Goal: Register for event/course

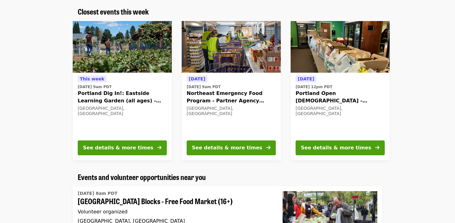
scroll to position [231, 0]
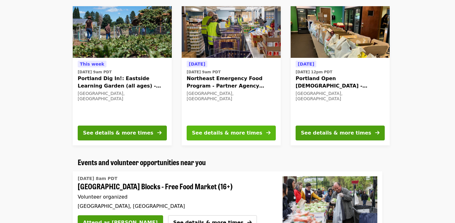
click at [221, 132] on div "See details & more times" at bounding box center [227, 132] width 70 height 7
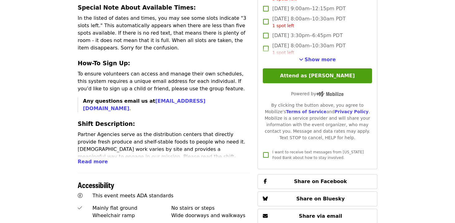
scroll to position [246, 0]
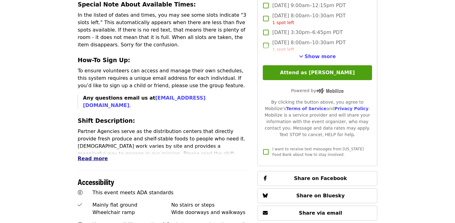
click at [93, 156] on span "Read more" at bounding box center [93, 159] width 30 height 6
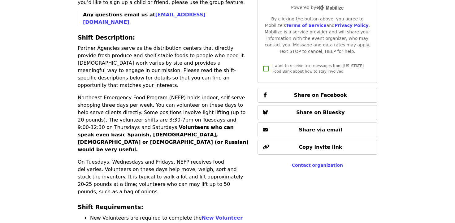
scroll to position [333, 0]
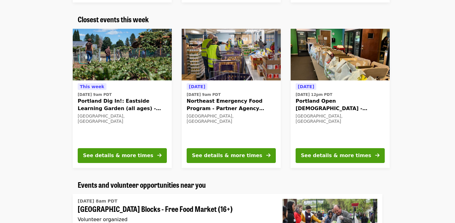
scroll to position [208, 0]
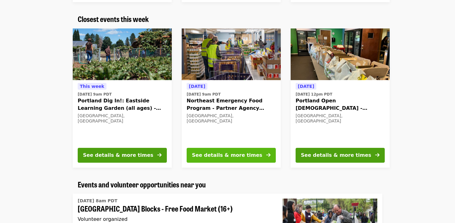
click at [234, 155] on div "See details & more times" at bounding box center [227, 155] width 70 height 7
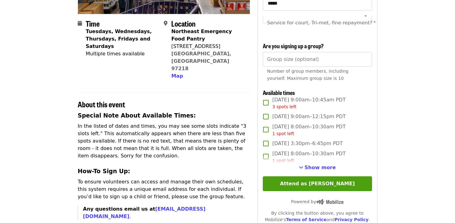
scroll to position [135, 0]
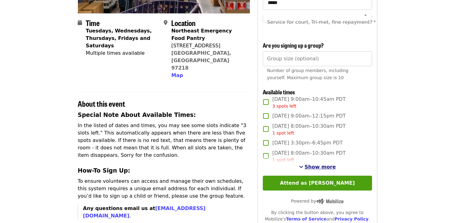
click at [316, 166] on span "Show more" at bounding box center [320, 167] width 31 height 6
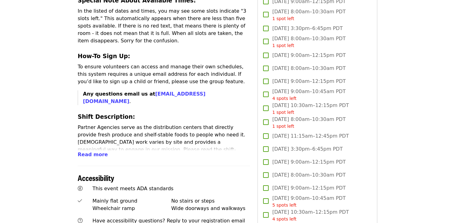
scroll to position [251, 0]
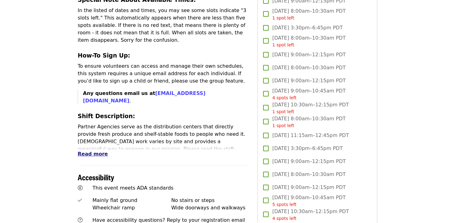
click at [98, 151] on span "Read more" at bounding box center [93, 154] width 30 height 6
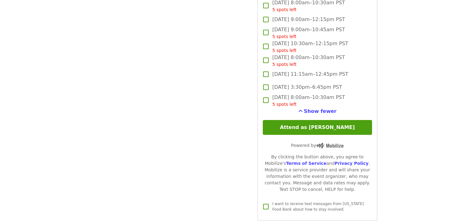
scroll to position [1736, 0]
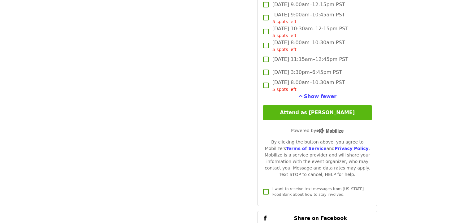
click at [317, 115] on button "Attend as [PERSON_NAME]" at bounding box center [317, 112] width 109 height 15
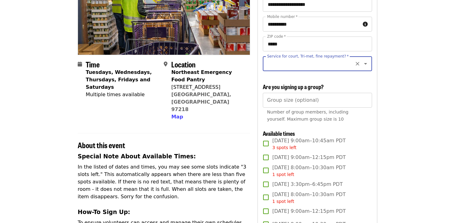
scroll to position [92, 0]
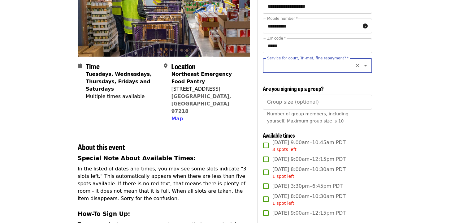
click at [331, 66] on input "Service for court, Tri-met, fine repayment?   *" at bounding box center [310, 66] width 84 height 12
click at [272, 82] on li "No" at bounding box center [317, 82] width 109 height 11
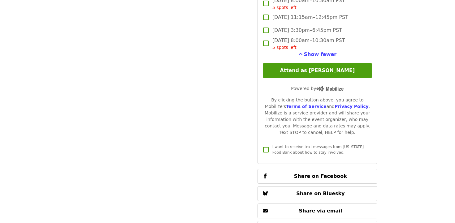
scroll to position [1778, 0]
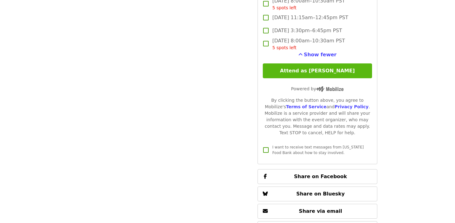
type input "**"
click at [324, 69] on button "Attend as [PERSON_NAME]" at bounding box center [317, 70] width 109 height 15
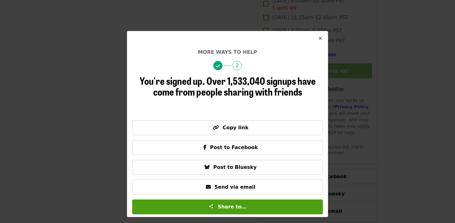
click at [321, 39] on icon "times icon" at bounding box center [321, 39] width 4 height 6
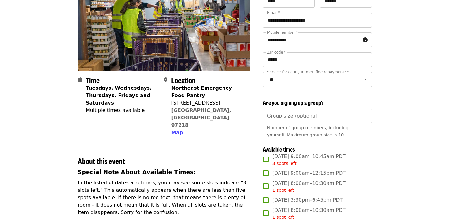
scroll to position [0, 0]
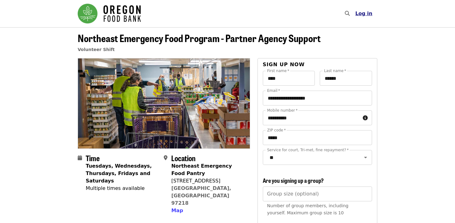
click at [368, 15] on span "Log in" at bounding box center [364, 14] width 17 height 6
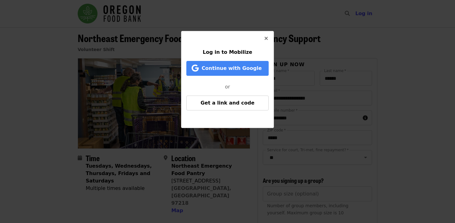
click at [269, 40] on button "Close" at bounding box center [266, 38] width 15 height 15
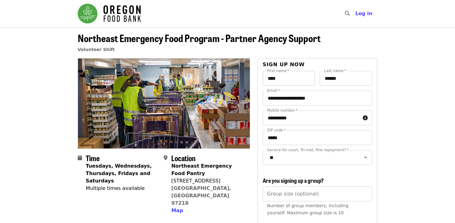
click at [291, 82] on input "****" at bounding box center [289, 78] width 52 height 15
click at [367, 13] on span "Log in" at bounding box center [364, 14] width 17 height 6
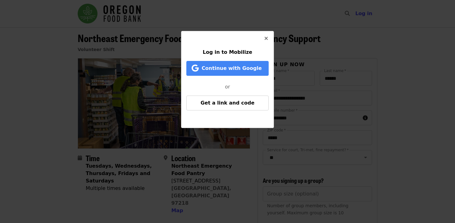
click at [268, 39] on icon "times icon" at bounding box center [267, 39] width 4 height 6
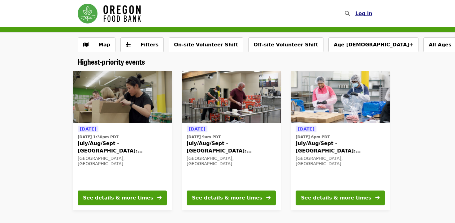
click at [367, 14] on span "Log in" at bounding box center [364, 14] width 17 height 6
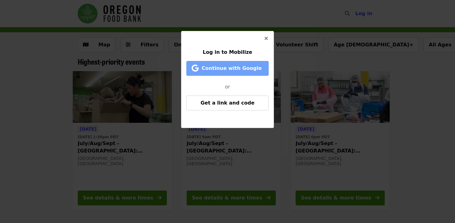
click at [230, 67] on span "Continue with Google" at bounding box center [232, 68] width 60 height 6
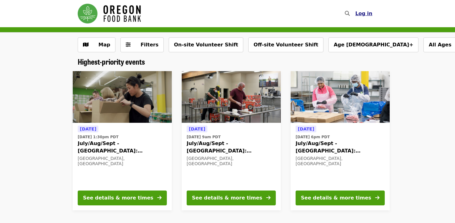
click at [365, 13] on span "Log in" at bounding box center [364, 14] width 17 height 6
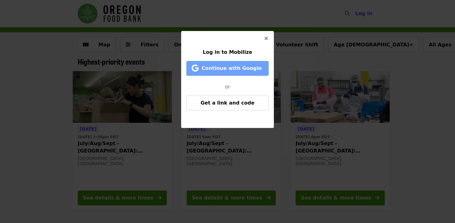
click at [225, 69] on span "Continue with Google" at bounding box center [232, 68] width 60 height 6
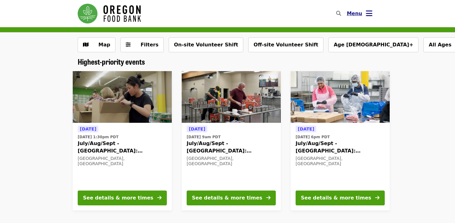
click at [356, 13] on span "Menu" at bounding box center [354, 14] width 15 height 6
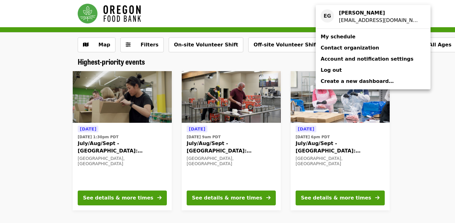
click at [337, 36] on span "My schedule" at bounding box center [338, 37] width 35 height 6
